Goal: Find specific page/section: Find specific page/section

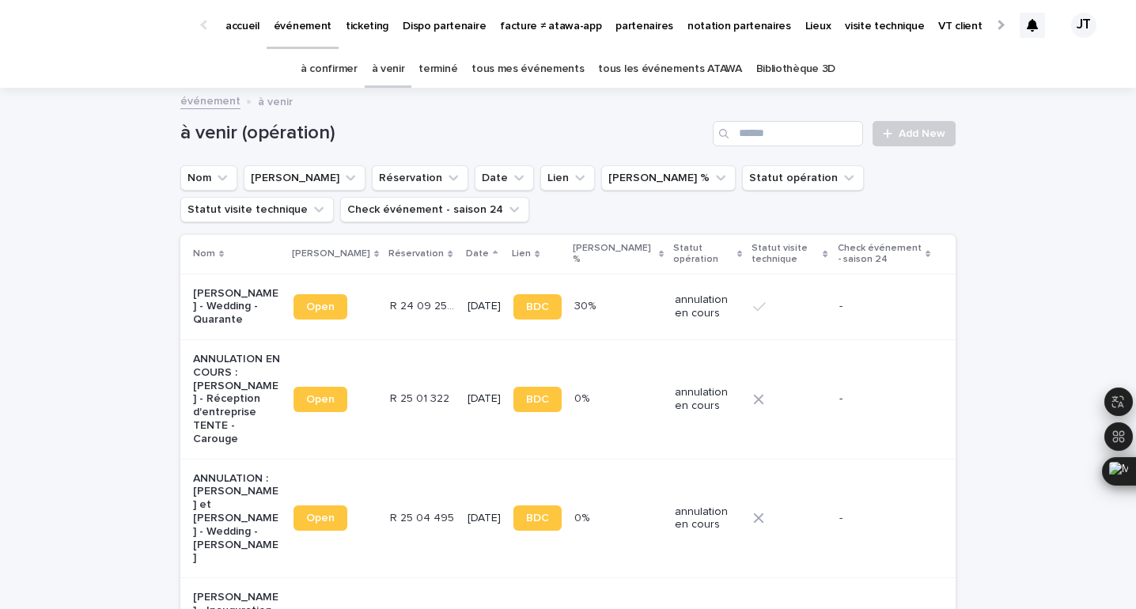
click at [456, 70] on link "terminé" at bounding box center [438, 69] width 39 height 37
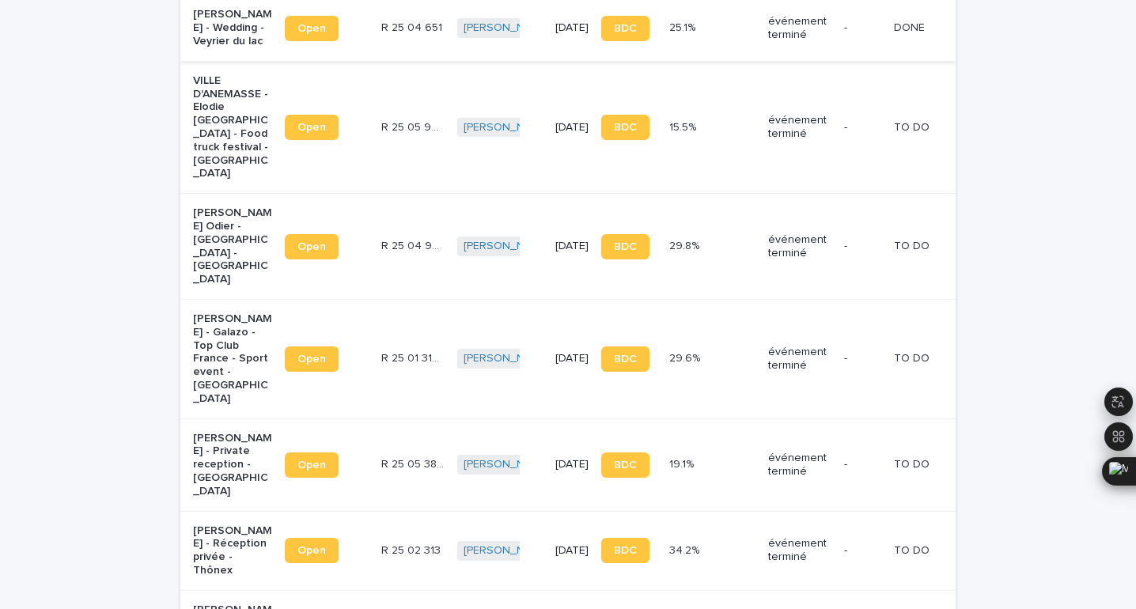
scroll to position [2147, 0]
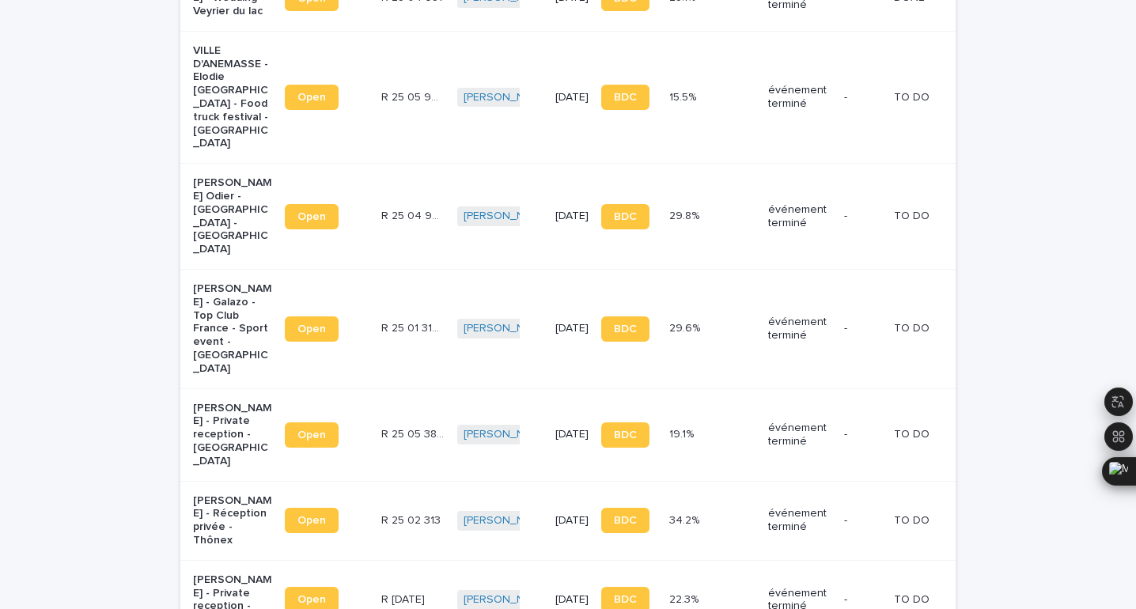
click at [549, 389] on td "[DATE]" at bounding box center [572, 435] width 46 height 93
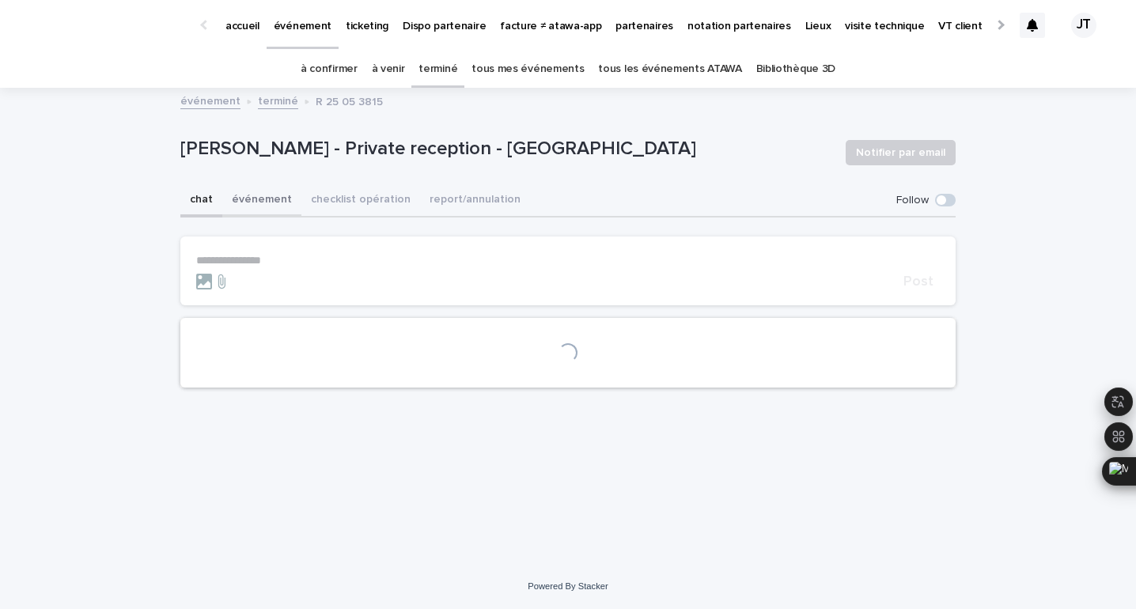
click at [262, 201] on button "événement" at bounding box center [261, 200] width 79 height 33
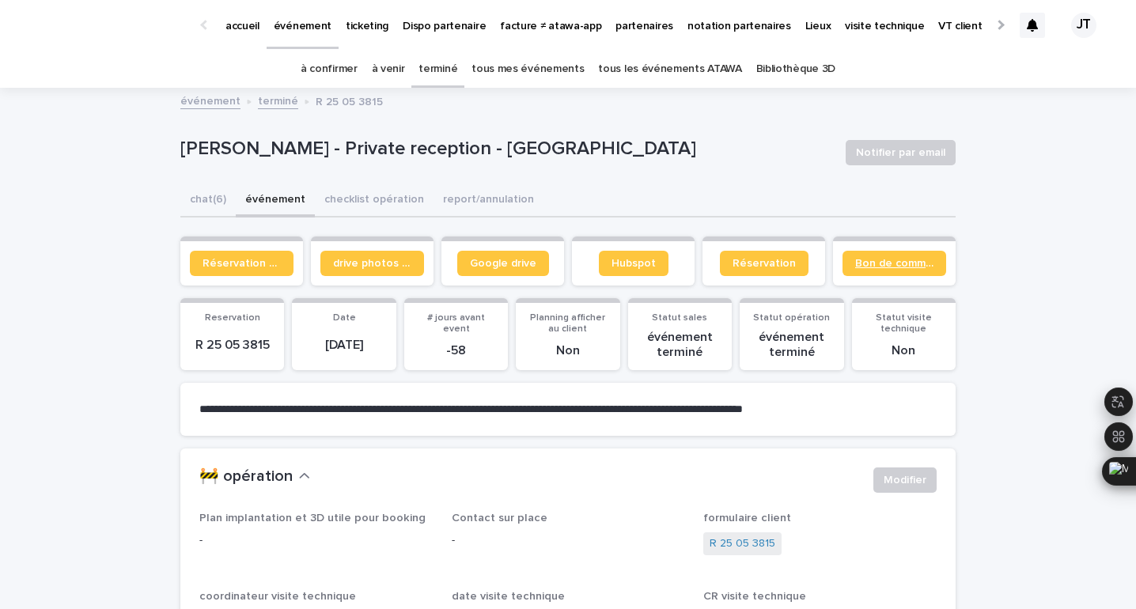
click at [893, 259] on span "Bon de commande" at bounding box center [894, 263] width 78 height 11
click at [397, 65] on link "à venir" at bounding box center [388, 69] width 33 height 37
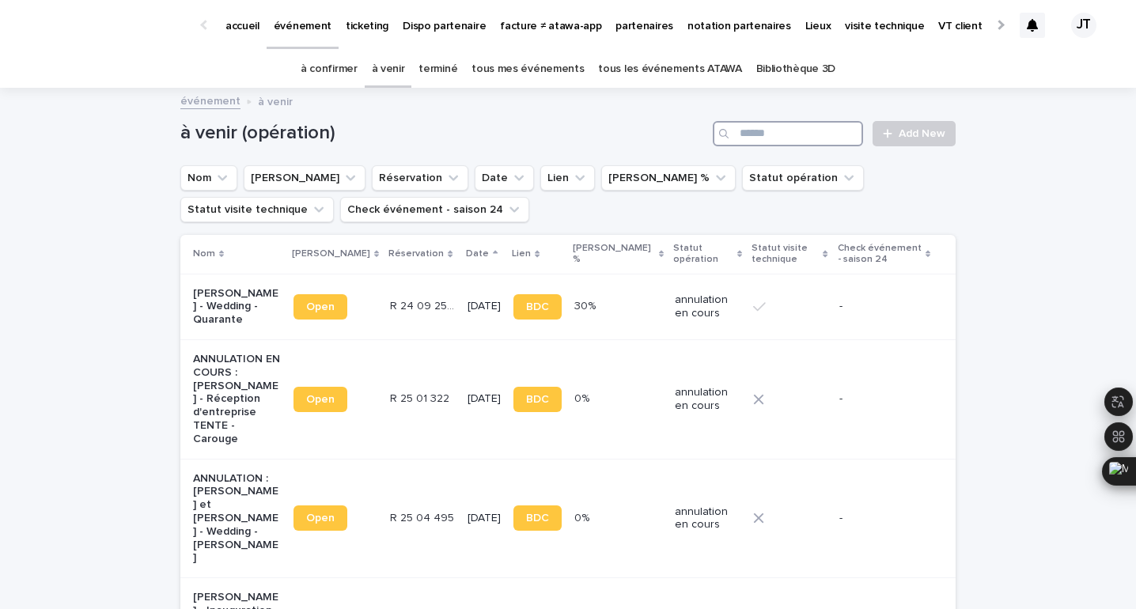
click at [791, 135] on input "Search" at bounding box center [788, 133] width 150 height 25
type input "******"
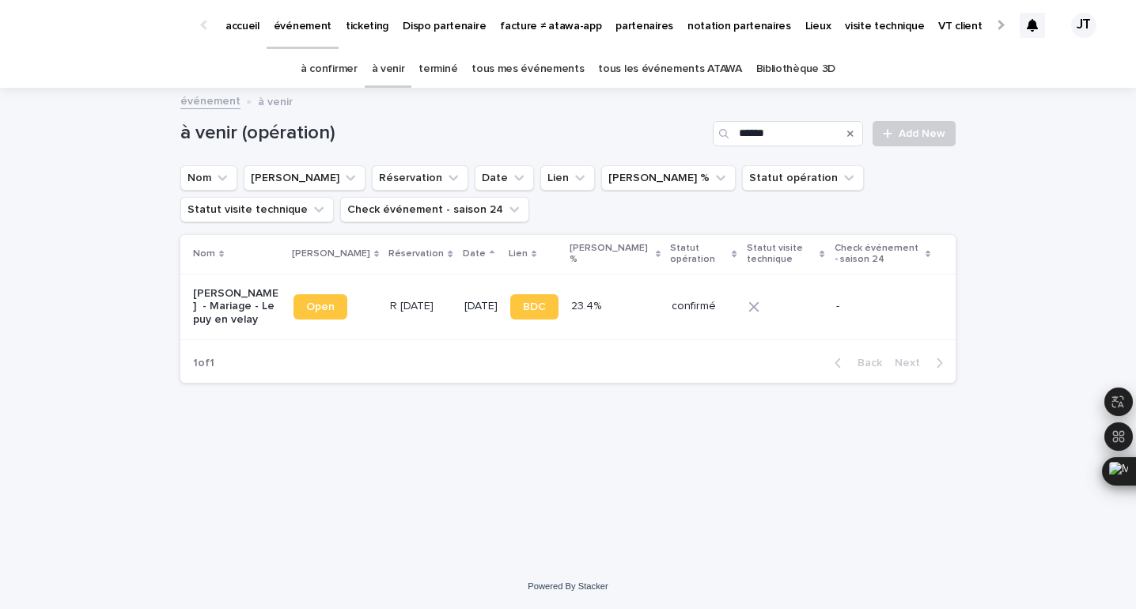
click at [390, 313] on p "R [DATE]" at bounding box center [413, 305] width 47 height 17
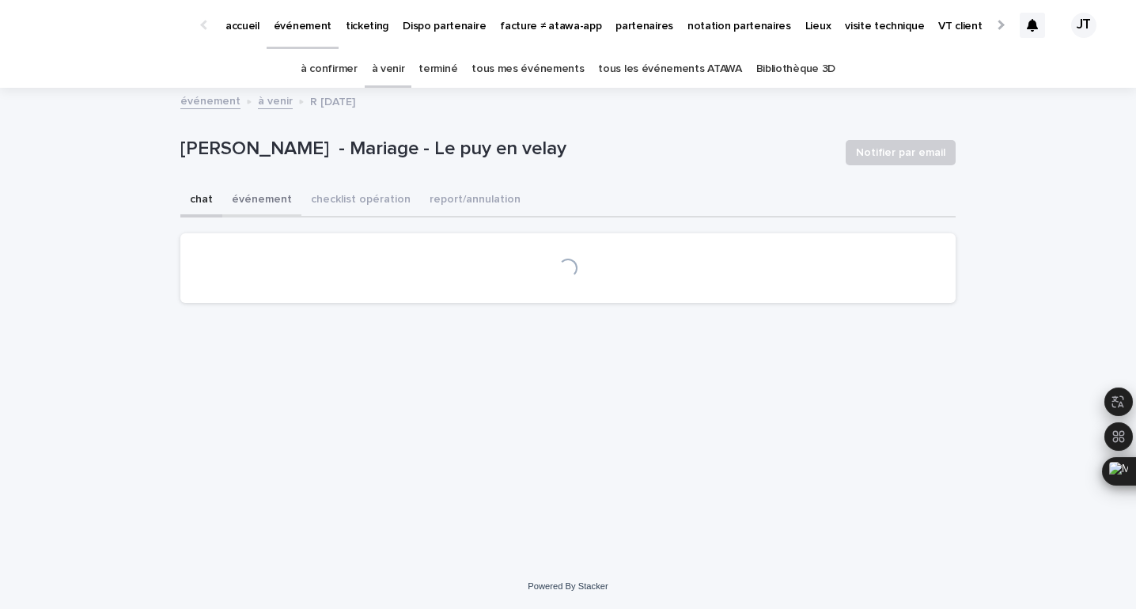
click at [254, 199] on button "événement" at bounding box center [261, 200] width 79 height 33
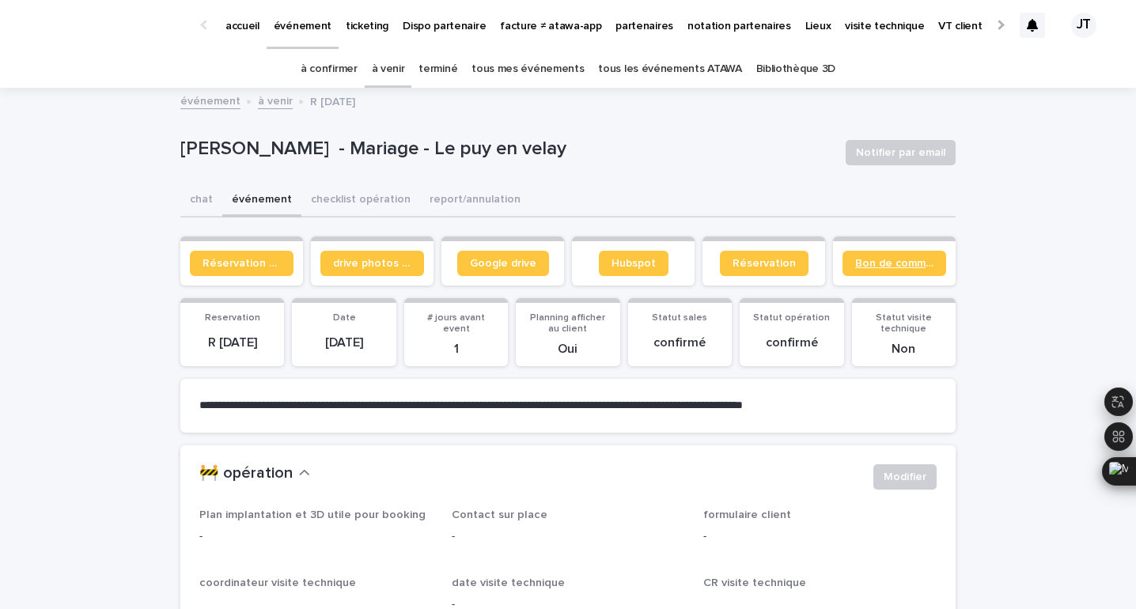
click at [890, 261] on span "Bon de commande" at bounding box center [894, 263] width 78 height 11
click at [260, 267] on span "Réservation client" at bounding box center [242, 263] width 78 height 11
click at [401, 72] on link "à venir" at bounding box center [388, 69] width 33 height 37
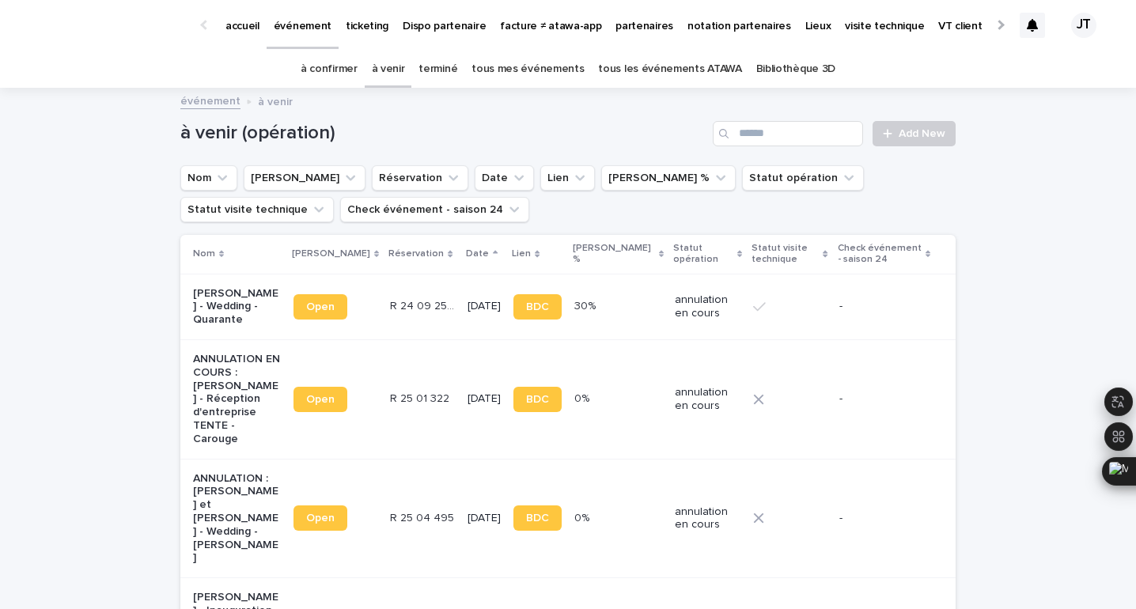
click at [450, 60] on link "terminé" at bounding box center [438, 69] width 39 height 37
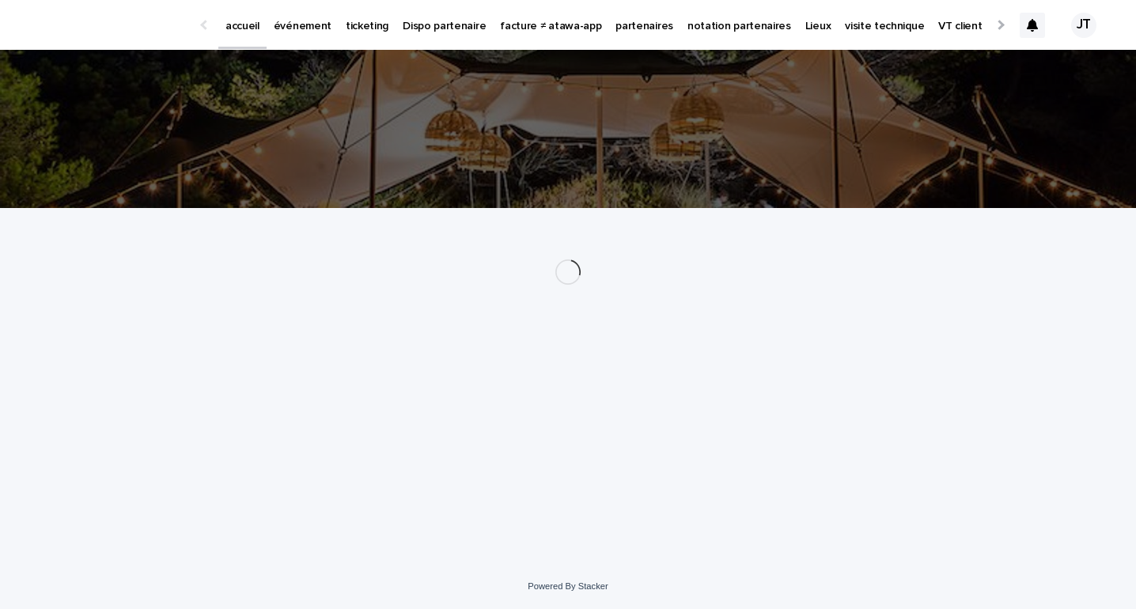
click at [283, 23] on p "événement" at bounding box center [303, 16] width 58 height 33
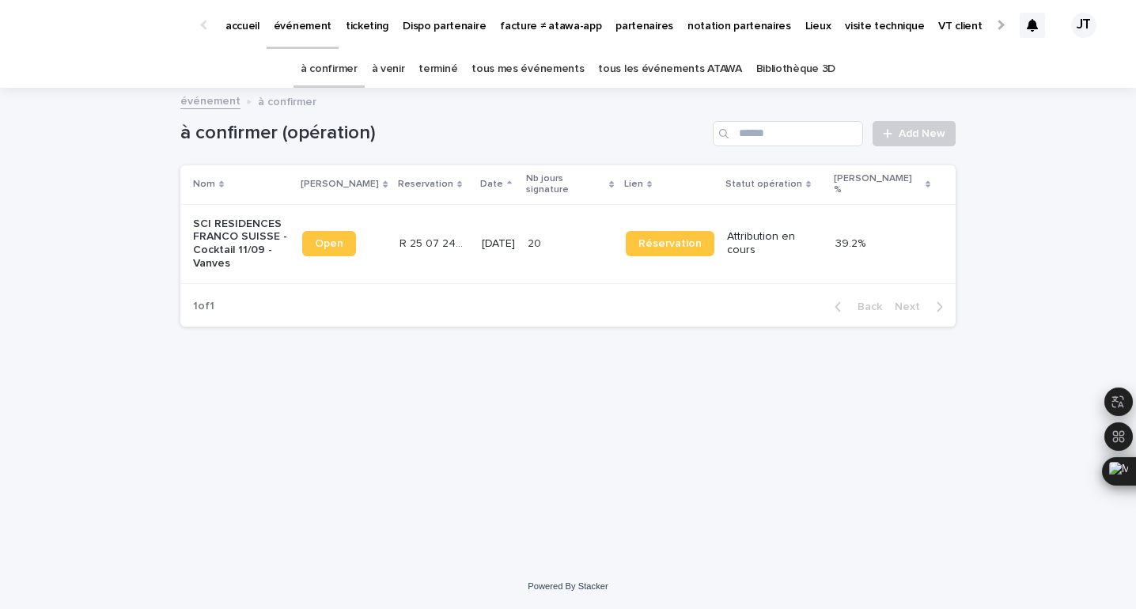
click at [388, 71] on link "à venir" at bounding box center [388, 69] width 33 height 37
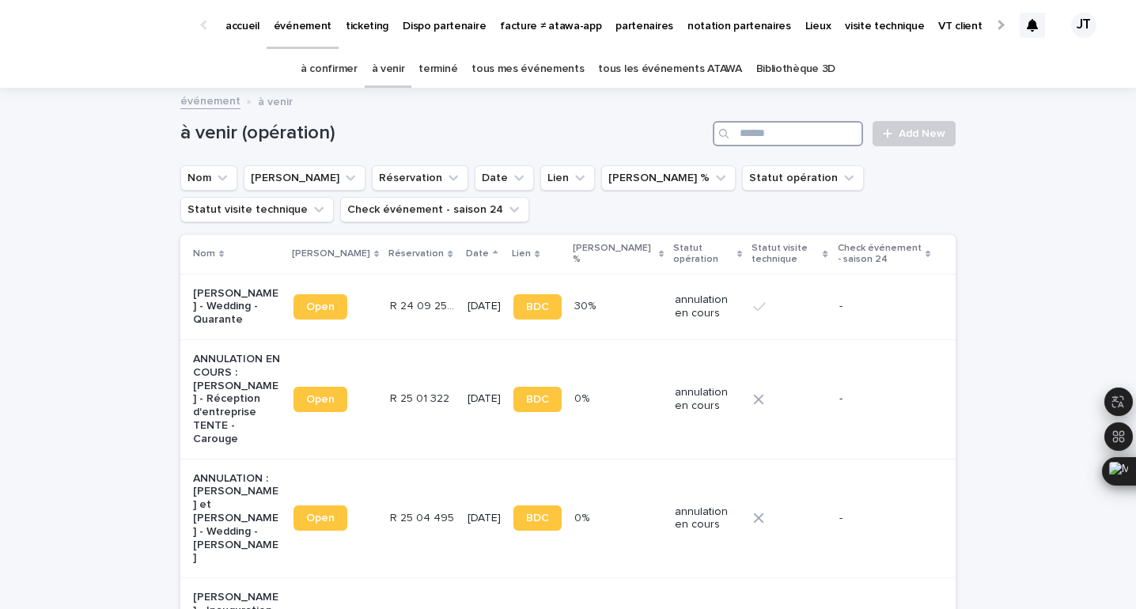
click at [778, 130] on input "Search" at bounding box center [788, 133] width 150 height 25
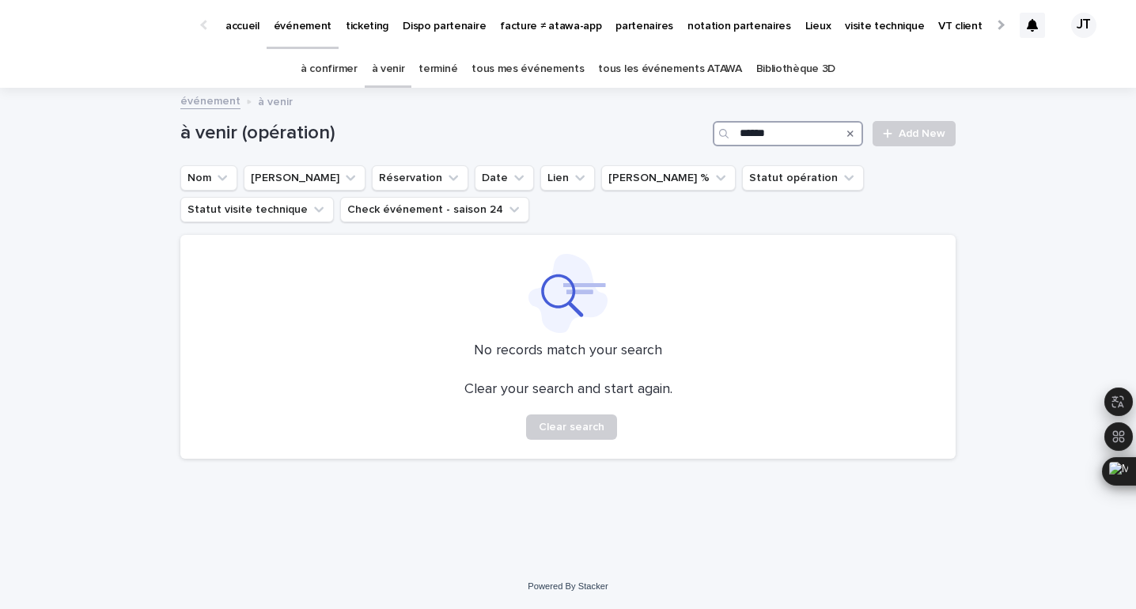
type input "******"
click at [442, 70] on link "terminé" at bounding box center [438, 69] width 39 height 37
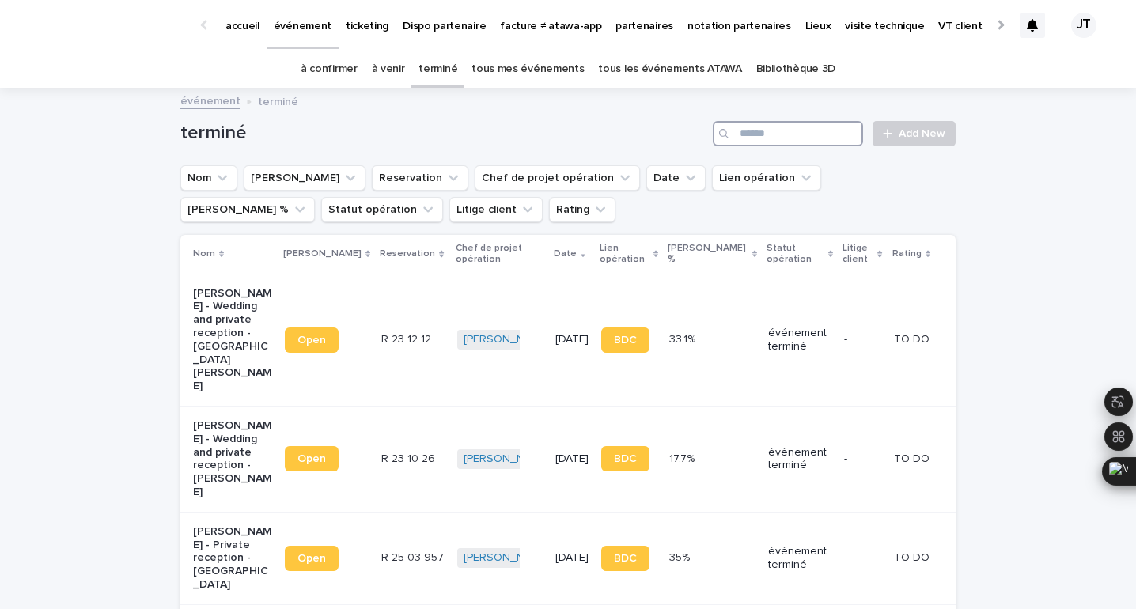
click at [784, 133] on input "Search" at bounding box center [788, 133] width 150 height 25
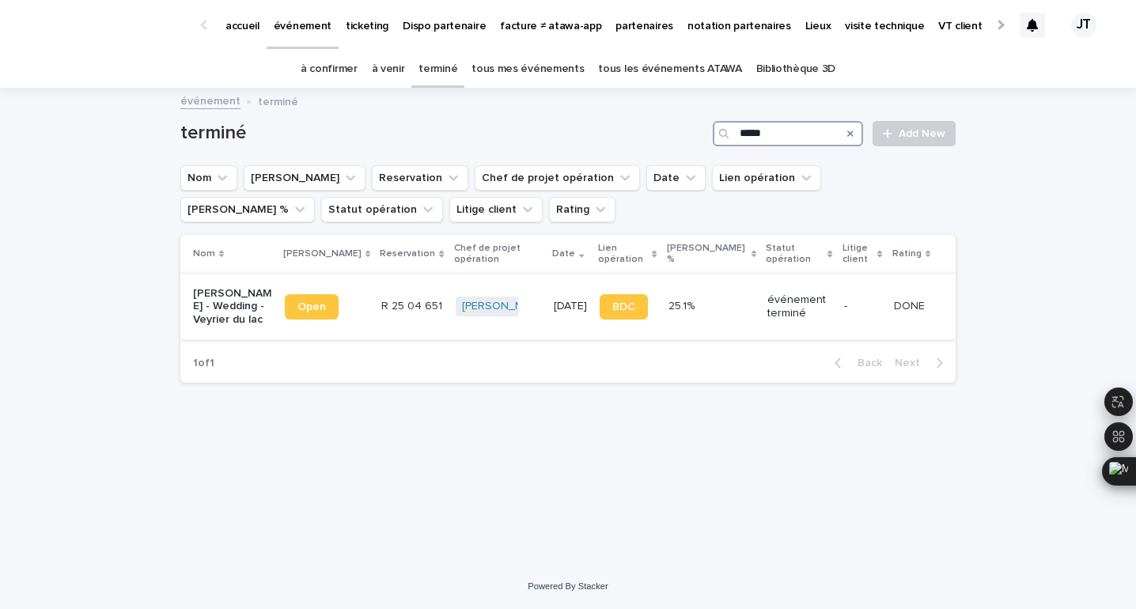
type input "*****"
click at [402, 325] on td "R 25 04 651 R 25 04 651" at bounding box center [412, 307] width 74 height 66
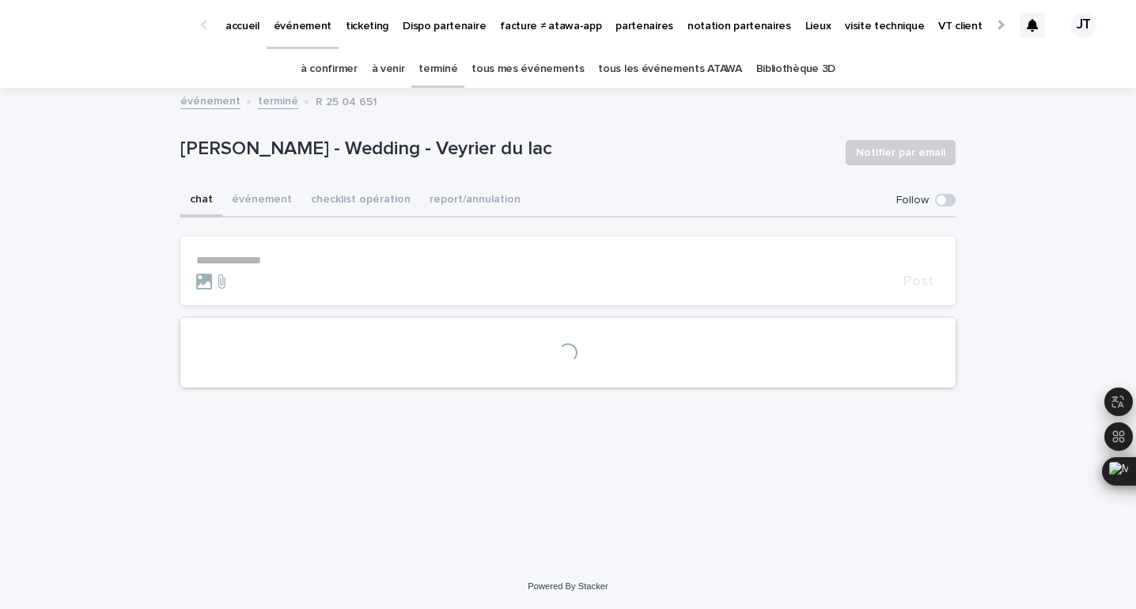
click at [268, 159] on p "[PERSON_NAME] - Wedding - Veyrier du lac" at bounding box center [506, 149] width 653 height 23
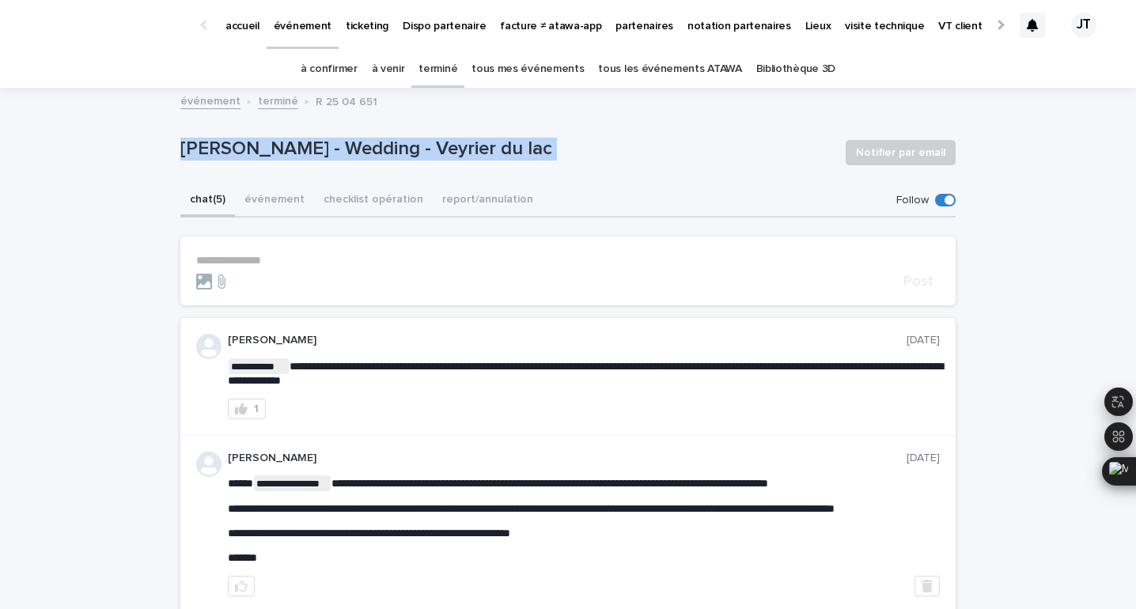
click at [268, 159] on p "[PERSON_NAME] - Wedding - Veyrier du lac" at bounding box center [506, 149] width 653 height 23
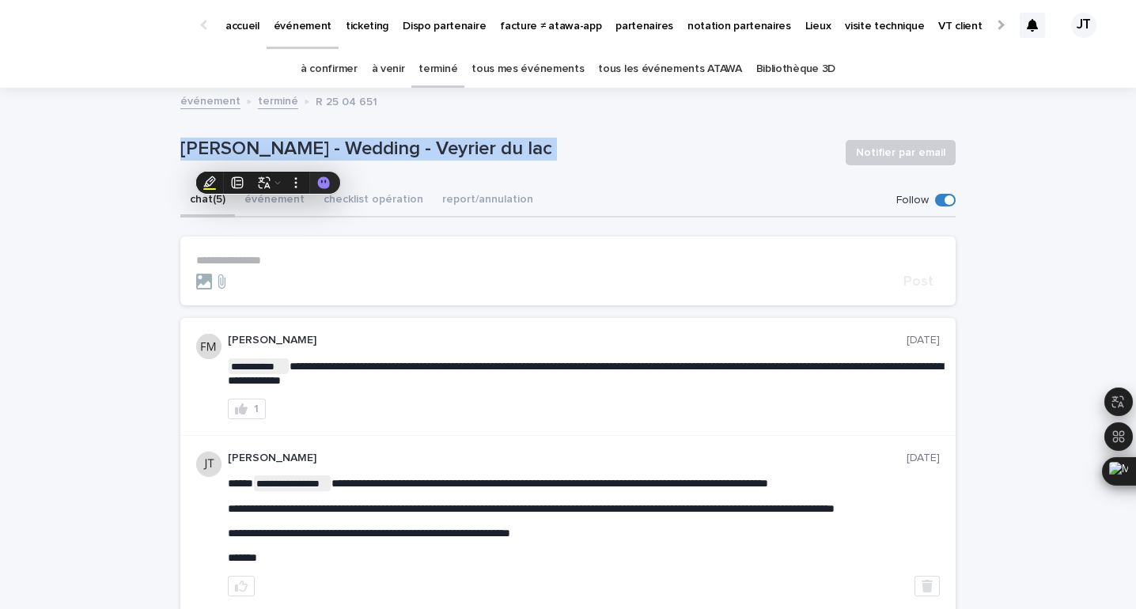
copy div "[PERSON_NAME] - Wedding - Veyrier du lac Notifier par email Sorry, there was an…"
